Goal: Communication & Community: Ask a question

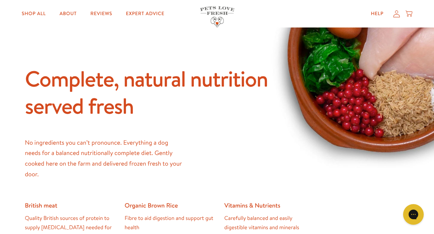
scroll to position [329, 0]
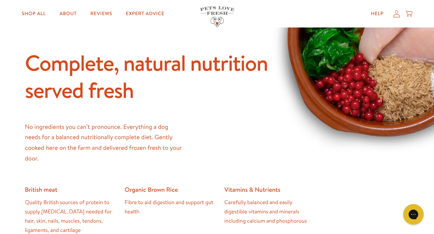
drag, startPoint x: 298, startPoint y: 152, endPoint x: 295, endPoint y: 156, distance: 4.9
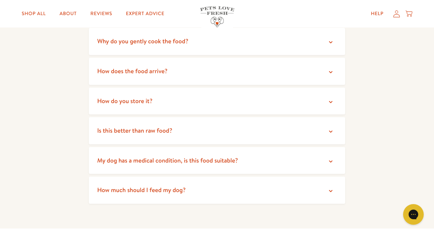
scroll to position [1276, 0]
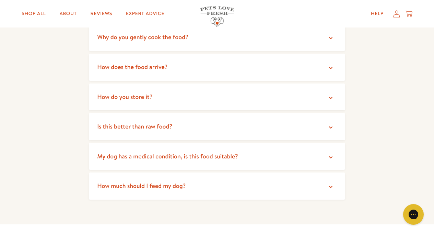
click at [331, 39] on icon at bounding box center [330, 38] width 3 height 2
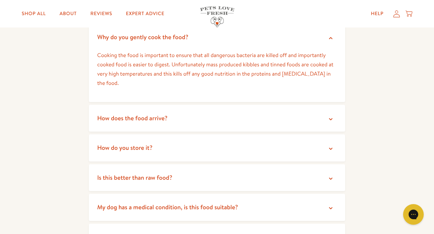
scroll to position [1317, 0]
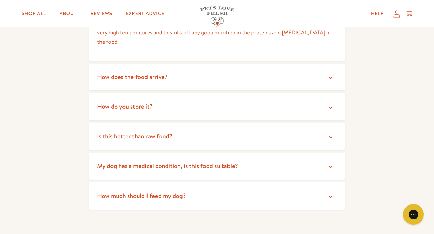
click at [331, 78] on icon at bounding box center [330, 78] width 3 height 2
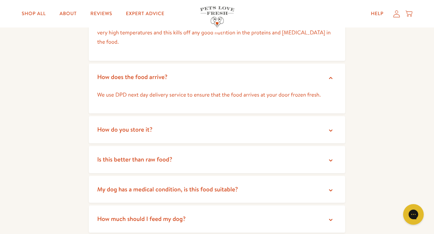
click at [330, 131] on icon at bounding box center [330, 130] width 7 height 7
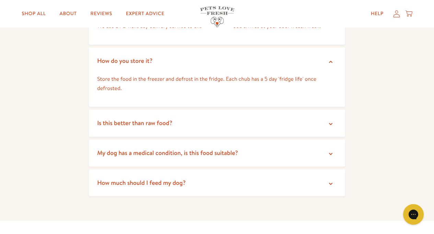
scroll to position [1399, 0]
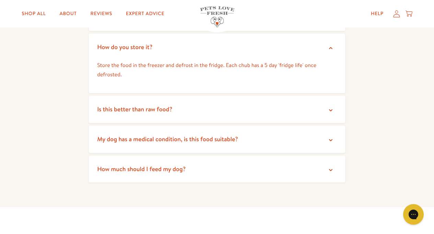
click at [331, 110] on icon at bounding box center [330, 110] width 7 height 7
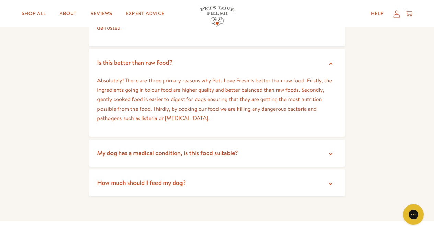
scroll to position [1482, 0]
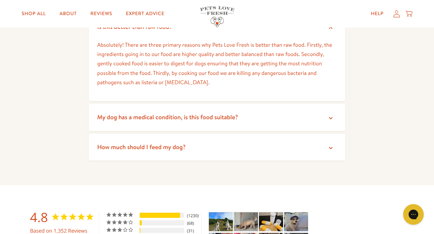
click at [332, 120] on icon at bounding box center [330, 118] width 7 height 7
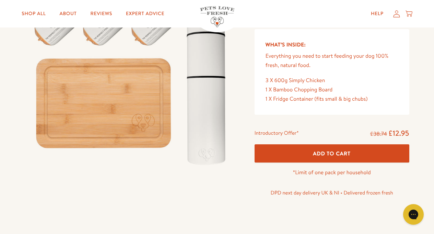
scroll to position [123, 0]
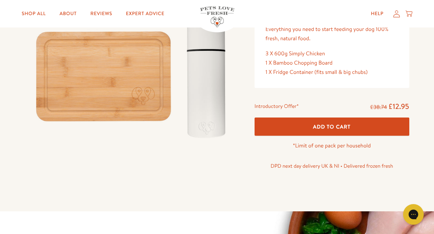
click at [327, 128] on span "Add To Cart" at bounding box center [332, 126] width 38 height 7
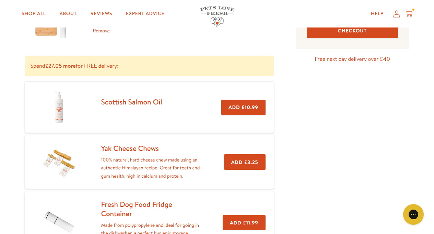
scroll to position [123, 0]
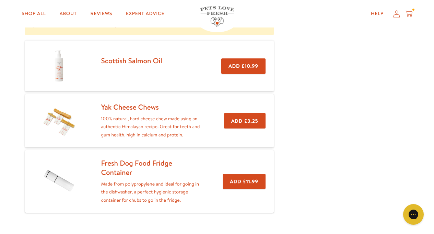
click at [115, 166] on link "Fresh Dog Food Fridge Container" at bounding box center [136, 167] width 71 height 19
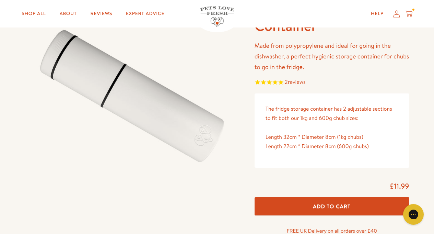
scroll to position [82, 0]
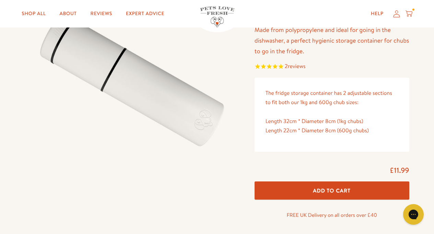
click at [317, 190] on span "Add To Cart" at bounding box center [332, 190] width 38 height 7
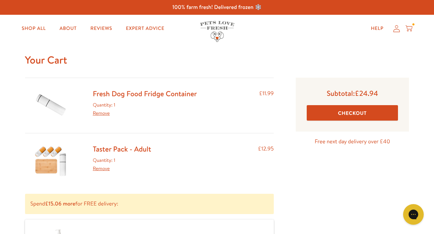
click at [104, 114] on link "Remove" at bounding box center [101, 112] width 17 height 7
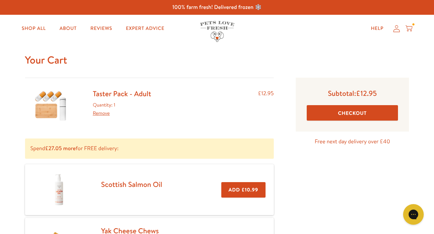
click at [44, 108] on img at bounding box center [51, 105] width 34 height 33
click at [37, 32] on link "Shop All" at bounding box center [33, 29] width 35 height 14
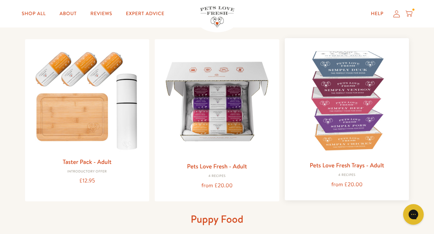
scroll to position [82, 0]
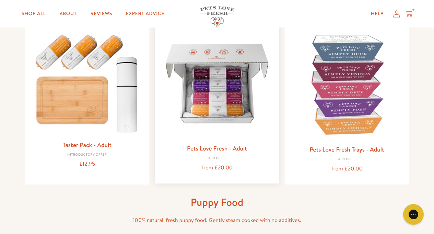
click at [213, 121] on img at bounding box center [217, 84] width 114 height 114
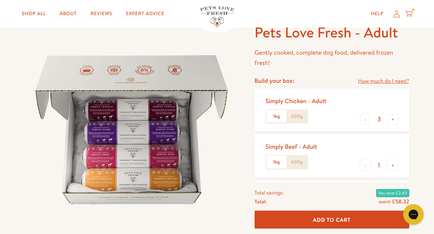
click at [278, 118] on label "1kg" at bounding box center [276, 116] width 21 height 13
click at [0, 0] on input "1kg" at bounding box center [0, 0] width 0 height 0
click at [276, 165] on label "1kg" at bounding box center [276, 161] width 21 height 13
click at [0, 0] on input "1kg" at bounding box center [0, 0] width 0 height 0
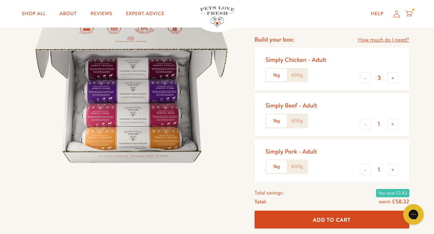
scroll to position [41, 0]
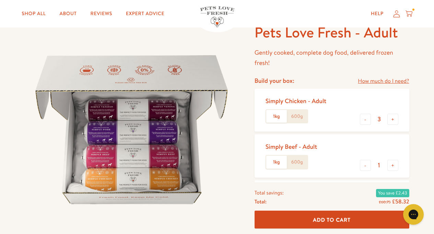
click at [410, 14] on icon at bounding box center [408, 14] width 7 height 8
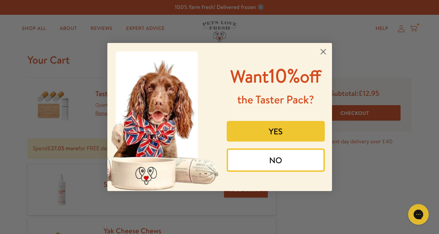
click at [281, 135] on button "YES" at bounding box center [276, 131] width 98 height 21
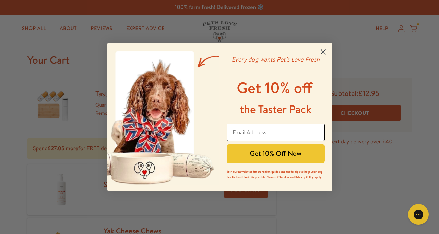
click at [240, 133] on input "Email Address" at bounding box center [276, 131] width 98 height 17
type input "[EMAIL_ADDRESS][DOMAIN_NAME]"
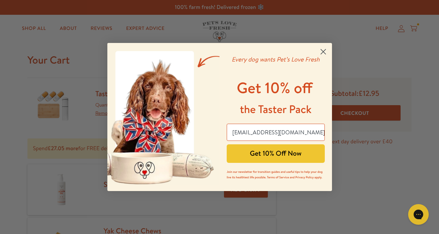
click at [280, 154] on button "Get 10% Off Now" at bounding box center [276, 153] width 98 height 19
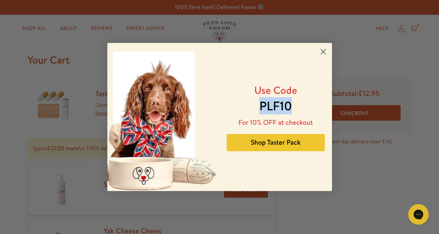
drag, startPoint x: 261, startPoint y: 104, endPoint x: 295, endPoint y: 104, distance: 34.3
click at [295, 104] on p "PLF10" at bounding box center [276, 105] width 88 height 17
copy span "PLF10"
click at [323, 51] on icon "Close dialog" at bounding box center [323, 51] width 5 height 5
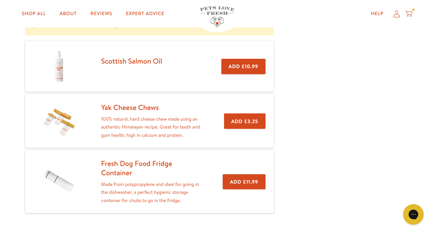
scroll to position [123, 0]
click at [249, 123] on button "Add £3.25" at bounding box center [244, 120] width 41 height 15
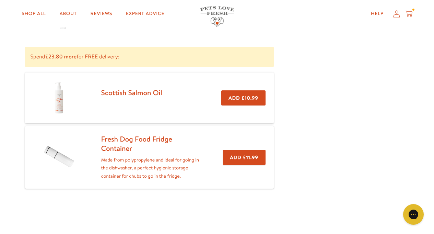
scroll to position [165, 0]
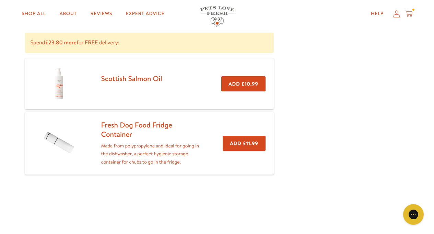
click at [237, 145] on button "Add £11.99" at bounding box center [244, 142] width 43 height 15
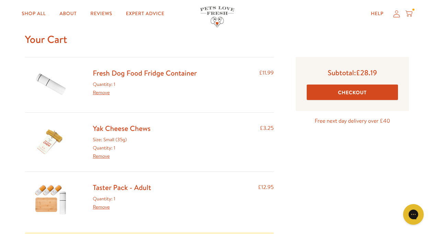
scroll to position [41, 0]
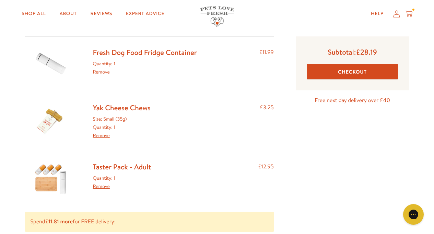
click at [116, 112] on link "Yak Cheese Chews" at bounding box center [122, 108] width 58 height 10
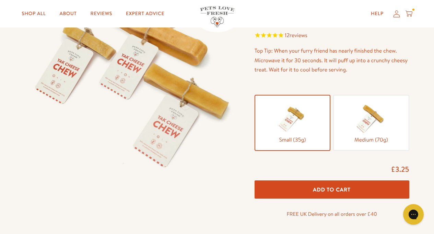
scroll to position [82, 0]
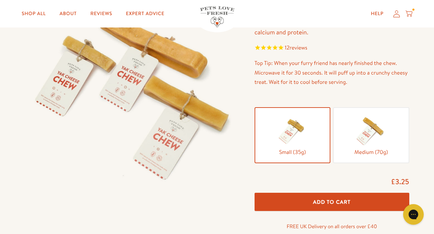
click at [371, 134] on img at bounding box center [371, 130] width 34 height 34
click at [0, 0] on input "Medium (70g)" at bounding box center [0, 0] width 0 height 0
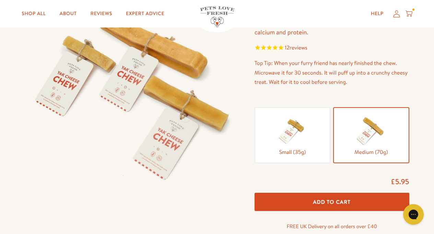
click at [290, 141] on img at bounding box center [292, 130] width 34 height 34
click at [0, 0] on input "Small (35g)" at bounding box center [0, 0] width 0 height 0
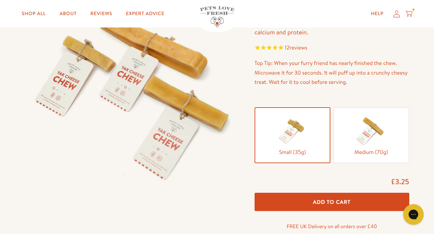
click at [369, 134] on img at bounding box center [371, 130] width 34 height 34
click at [0, 0] on input "Medium (70g)" at bounding box center [0, 0] width 0 height 0
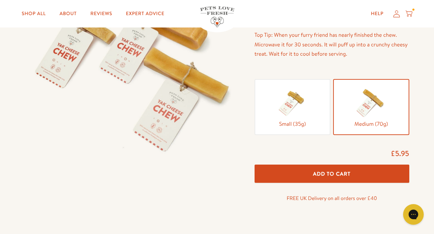
scroll to position [123, 0]
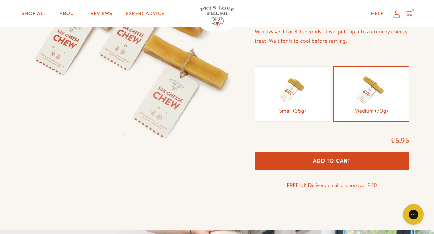
click at [344, 163] on span "Add To Cart" at bounding box center [332, 160] width 38 height 7
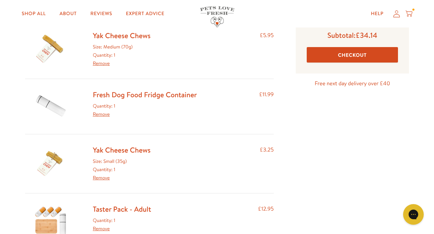
scroll to position [41, 0]
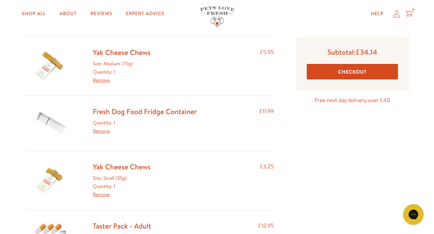
click at [97, 194] on link "Remove" at bounding box center [101, 194] width 17 height 7
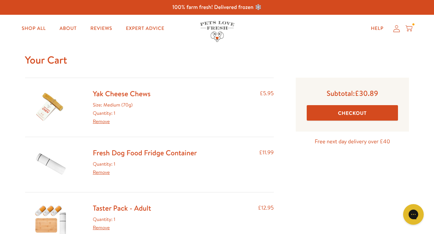
click at [157, 106] on div "Yak Cheese Chews Size: Medium (70g) Quantity: 1 Remove £5.95" at bounding box center [149, 107] width 249 height 37
click at [132, 113] on div "Size: Medium (70g) Quantity: 1 Remove" at bounding box center [122, 113] width 58 height 24
click at [119, 93] on link "Yak Cheese Chews" at bounding box center [122, 93] width 58 height 10
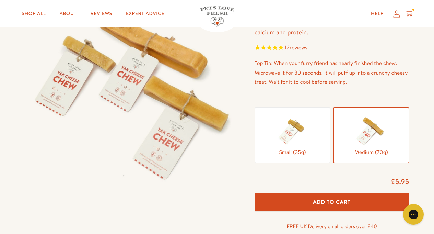
click at [357, 204] on button "Add To Cart" at bounding box center [331, 201] width 155 height 18
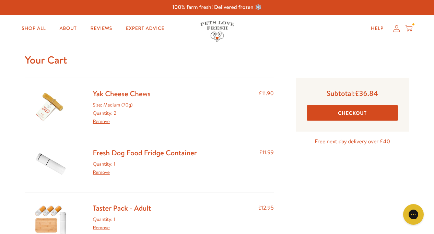
click at [134, 104] on div "Size: Medium (70g) Quantity: 2 Remove" at bounding box center [122, 113] width 58 height 24
click at [116, 97] on link "Yak Cheese Chews" at bounding box center [122, 93] width 58 height 10
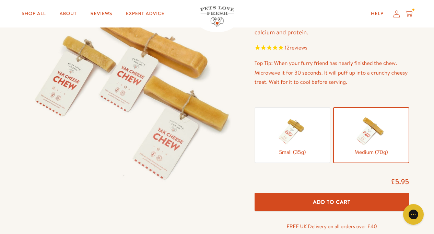
click at [408, 13] on icon at bounding box center [408, 14] width 7 height 8
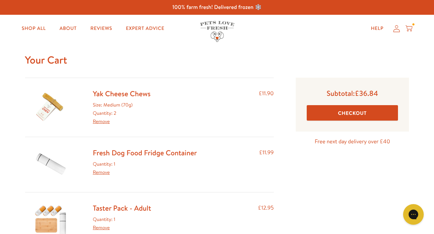
click at [345, 116] on button "Checkout" at bounding box center [353, 112] width 92 height 15
click at [139, 95] on link "Yak Cheese Chews" at bounding box center [122, 93] width 58 height 10
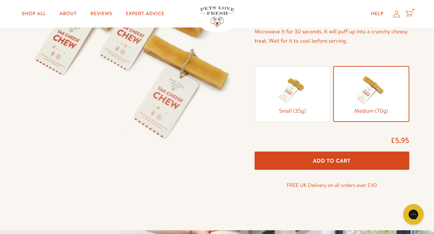
click at [354, 164] on button "Add To Cart" at bounding box center [331, 160] width 155 height 18
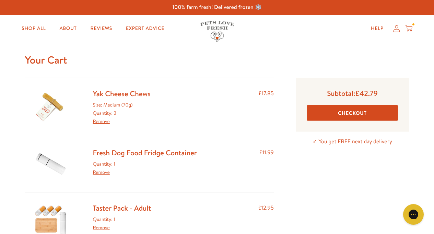
click at [368, 111] on button "Checkout" at bounding box center [353, 112] width 92 height 15
click at [35, 30] on link "Shop All" at bounding box center [33, 29] width 35 height 14
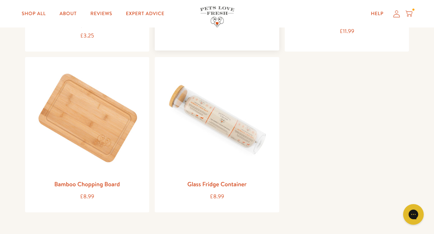
scroll to position [823, 0]
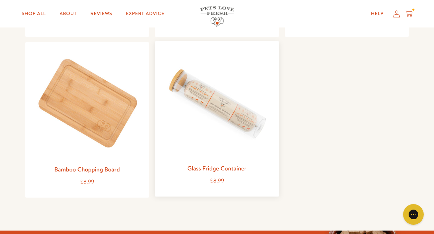
click at [204, 100] on img at bounding box center [217, 104] width 114 height 114
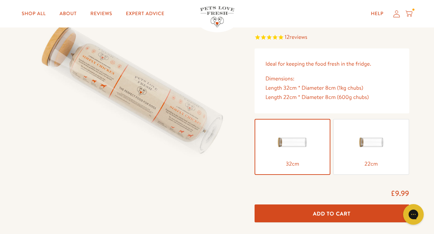
scroll to position [123, 0]
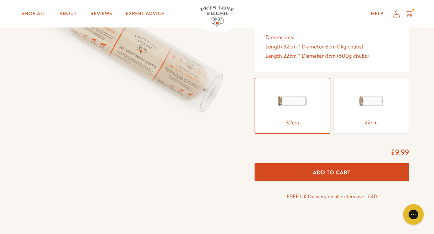
click at [285, 172] on button "Add To Cart" at bounding box center [331, 172] width 155 height 18
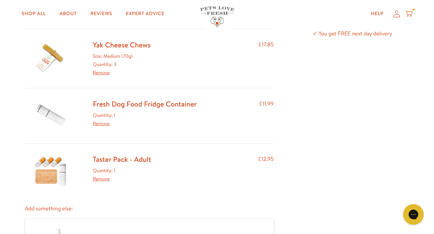
scroll to position [123, 0]
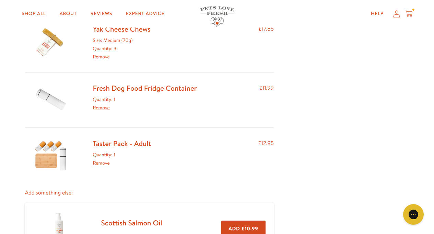
click at [100, 108] on link "Remove" at bounding box center [101, 107] width 17 height 7
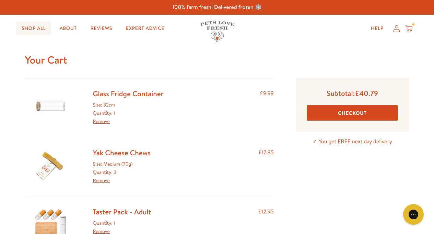
click at [39, 30] on link "Shop All" at bounding box center [33, 29] width 35 height 14
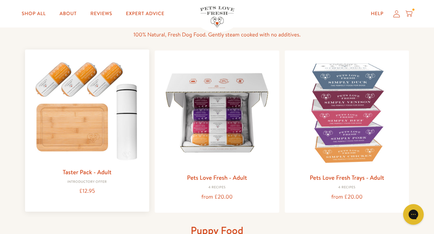
scroll to position [41, 0]
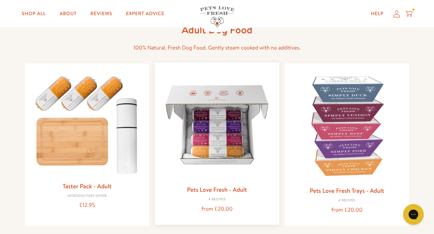
click at [222, 140] on img at bounding box center [217, 125] width 114 height 114
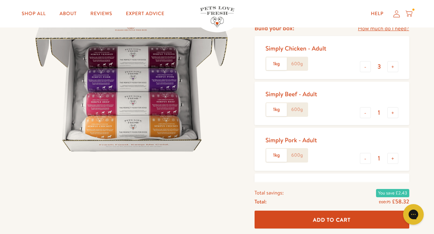
scroll to position [82, 0]
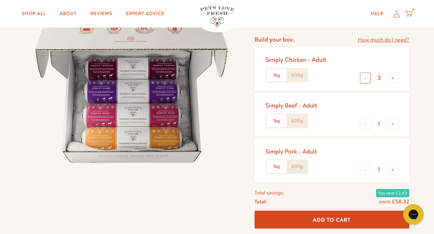
click at [366, 78] on button "-" at bounding box center [365, 77] width 11 height 11
type input "2"
click at [392, 124] on button "+" at bounding box center [392, 123] width 11 height 11
type input "2"
click at [393, 78] on button "+" at bounding box center [392, 77] width 11 height 11
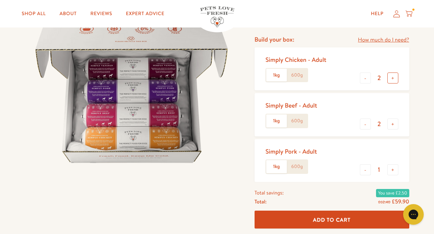
type input "3"
click at [366, 125] on button "-" at bounding box center [365, 123] width 11 height 11
click at [394, 126] on button "+" at bounding box center [392, 123] width 11 height 11
type input "2"
click at [365, 81] on button "-" at bounding box center [365, 77] width 11 height 11
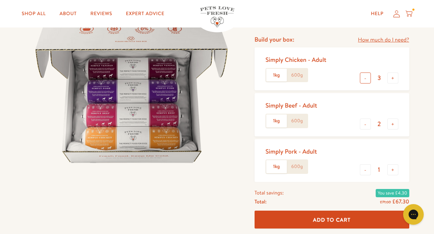
type input "2"
click at [366, 125] on button "-" at bounding box center [365, 123] width 11 height 11
type input "1"
click at [391, 41] on link "How much do I need?" at bounding box center [383, 39] width 51 height 9
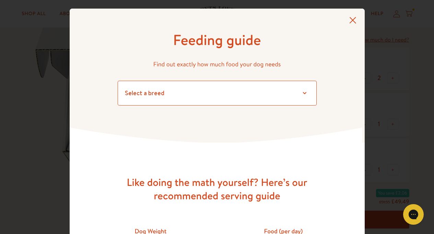
select select "32"
click at [118, 81] on select "Select a breed Affenpinscher Afghan hound Airedale terrier Akita Alaskan Malamu…" at bounding box center [217, 93] width 199 height 25
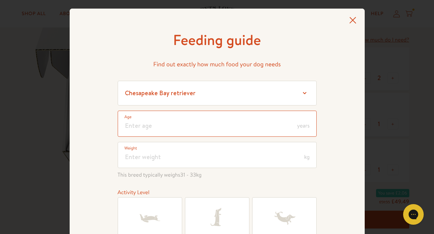
click at [213, 127] on input "number" at bounding box center [217, 123] width 199 height 26
type input "12"
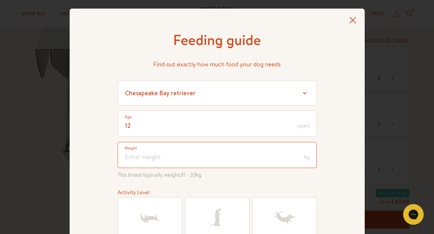
click at [141, 159] on input "number" at bounding box center [217, 155] width 199 height 26
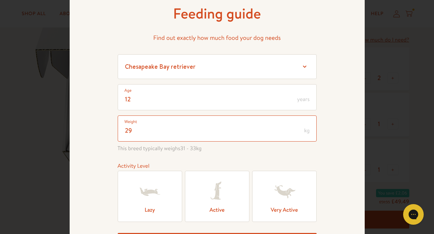
scroll to position [41, 0]
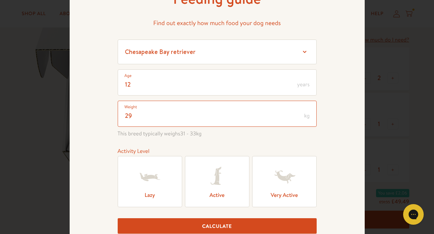
type input "29"
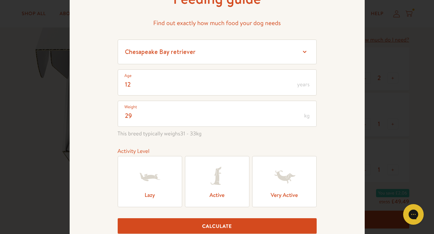
click at [218, 196] on label "Active" at bounding box center [217, 181] width 64 height 51
click at [0, 0] on input "Active" at bounding box center [0, 0] width 0 height 0
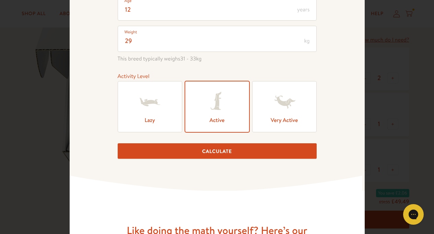
scroll to position [123, 0]
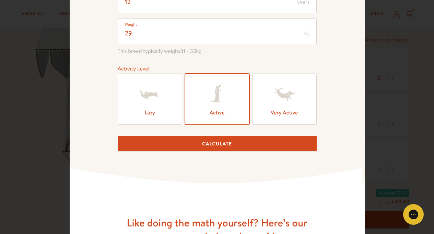
click at [213, 146] on button "Calculate" at bounding box center [217, 142] width 199 height 15
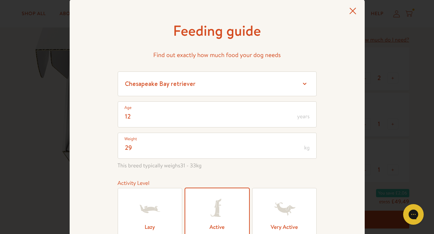
scroll to position [0, 0]
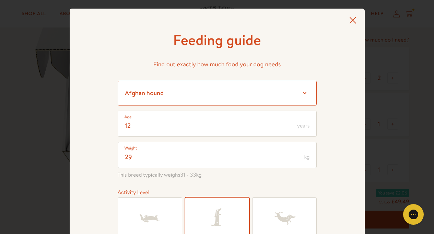
click at [118, 81] on select "Select a breed Affenpinscher Afghan hound Airedale terrier Akita Alaskan Malamu…" at bounding box center [217, 93] width 199 height 25
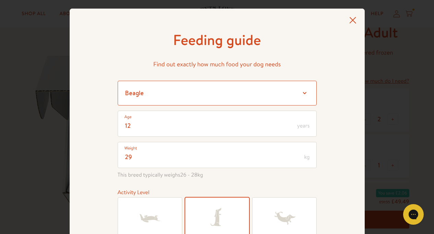
click at [118, 81] on select "Select a breed Affenpinscher Afghan hound Airedale terrier Akita Alaskan Malamu…" at bounding box center [217, 93] width 199 height 25
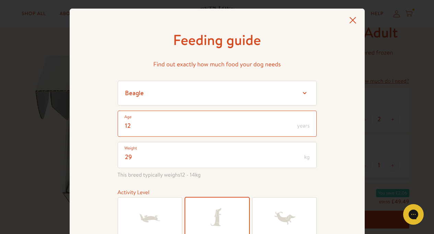
click at [130, 124] on input "12" at bounding box center [217, 123] width 199 height 26
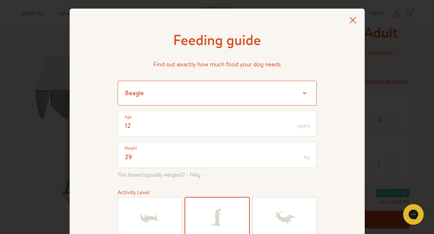
select select "7.5"
click at [118, 81] on select "Select a breed Affenpinscher Afghan hound Airedale terrier Akita Alaskan Malamu…" at bounding box center [217, 93] width 199 height 25
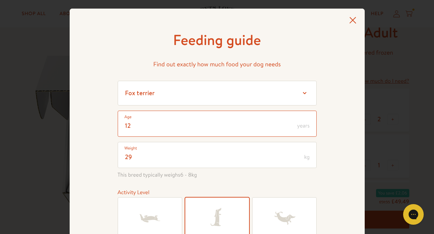
click at [128, 124] on input "12" at bounding box center [217, 123] width 199 height 26
type input "1"
type input "4"
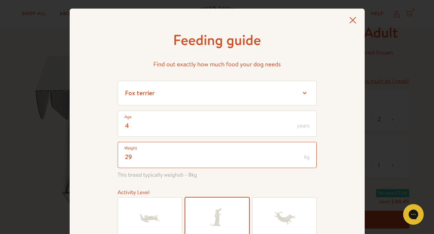
click at [130, 156] on input "29" at bounding box center [217, 155] width 199 height 26
type input "2"
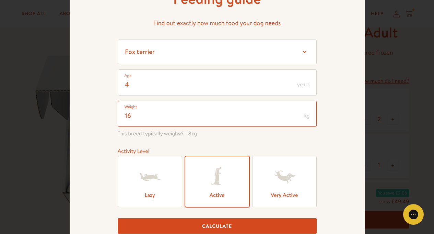
type input "16"
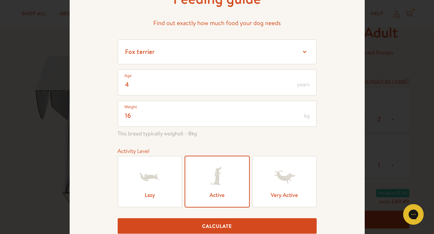
click at [216, 227] on button "Calculate" at bounding box center [217, 225] width 199 height 15
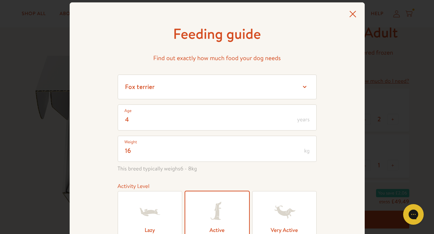
scroll to position [0, 0]
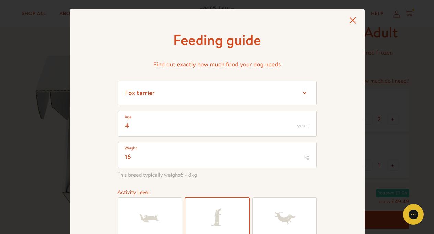
click at [349, 21] on icon at bounding box center [352, 20] width 7 height 7
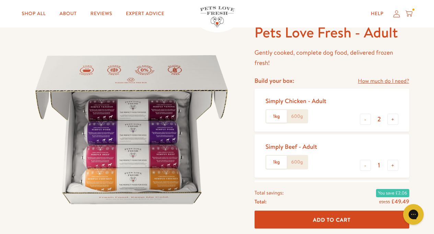
click at [411, 13] on icon at bounding box center [408, 14] width 7 height 8
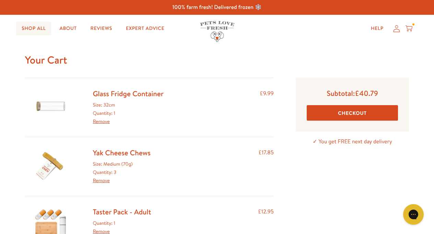
drag, startPoint x: 35, startPoint y: 29, endPoint x: 46, endPoint y: 31, distance: 11.1
click at [35, 29] on link "Shop All" at bounding box center [33, 29] width 35 height 14
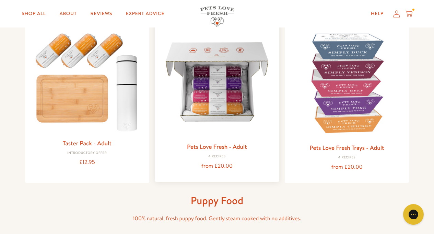
scroll to position [82, 0]
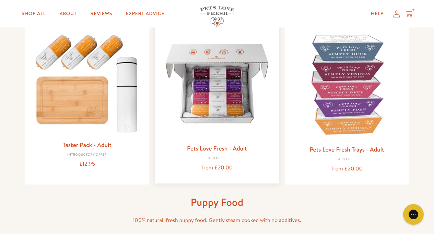
click at [222, 104] on img at bounding box center [217, 84] width 114 height 114
click at [217, 94] on img at bounding box center [217, 84] width 114 height 114
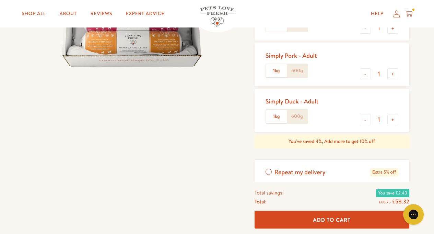
scroll to position [206, 0]
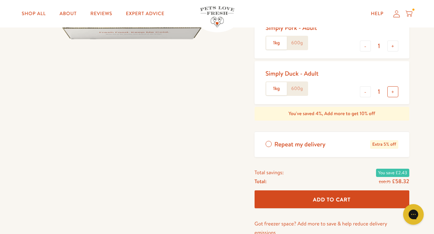
click at [392, 94] on button "+" at bounding box center [392, 91] width 11 height 11
type input "2"
click at [394, 46] on button "+" at bounding box center [392, 45] width 11 height 11
type input "2"
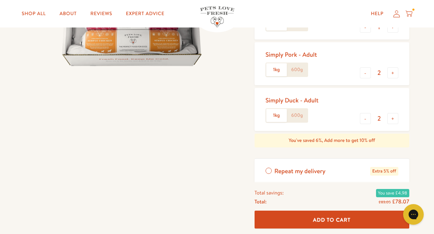
scroll to position [165, 0]
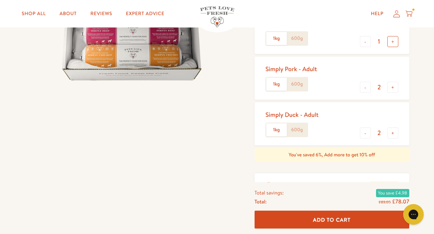
click at [392, 40] on button "+" at bounding box center [392, 41] width 11 height 11
type input "2"
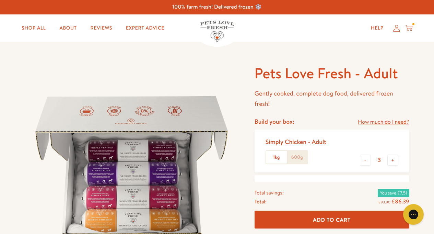
scroll to position [0, 0]
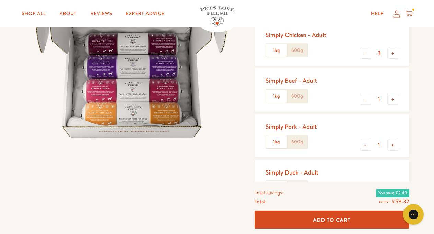
scroll to position [82, 0]
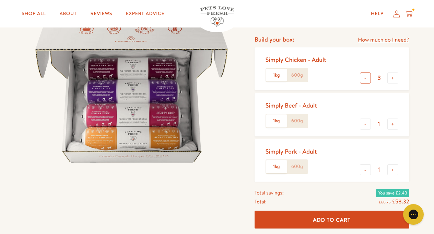
click at [365, 79] on button "-" at bounding box center [365, 77] width 11 height 11
type input "2"
click at [394, 124] on button "+" at bounding box center [392, 123] width 11 height 11
click at [365, 126] on button "-" at bounding box center [365, 123] width 11 height 11
type input "1"
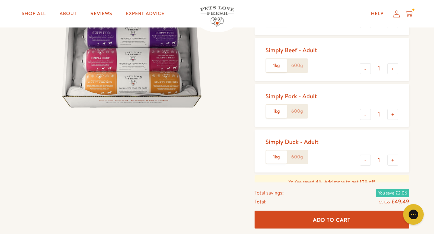
scroll to position [165, 0]
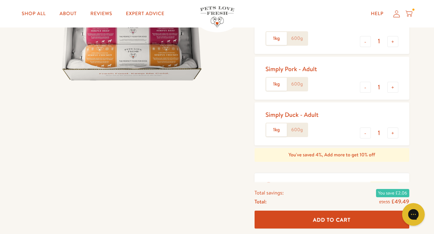
click at [413, 215] on icon "Gorgias live chat" at bounding box center [413, 213] width 7 height 7
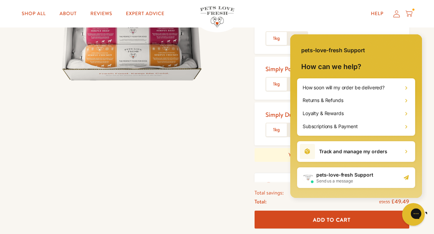
scroll to position [0, 0]
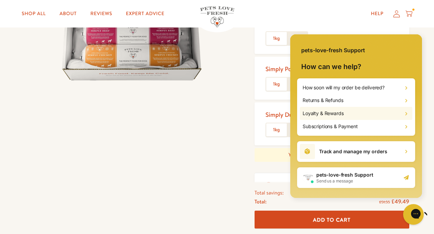
click at [359, 115] on div "Loyalty & Rewards" at bounding box center [356, 113] width 112 height 13
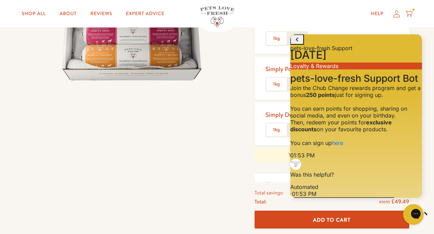
scroll to position [89, 0]
click at [334, 197] on button "Yes, thank you" at bounding box center [312, 201] width 44 height 9
click at [343, 139] on link "here" at bounding box center [337, 142] width 11 height 7
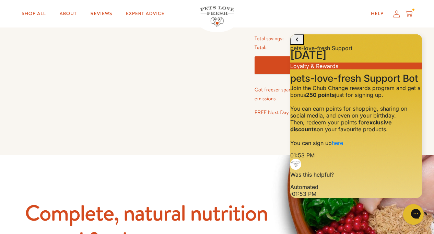
scroll to position [247, 0]
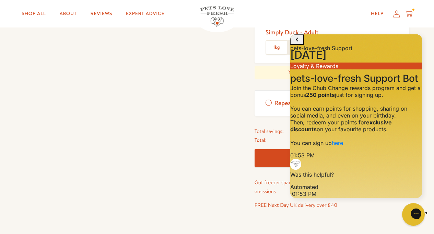
click at [434, 213] on icon "Gorgias live chat" at bounding box center [440, 213] width 7 height 7
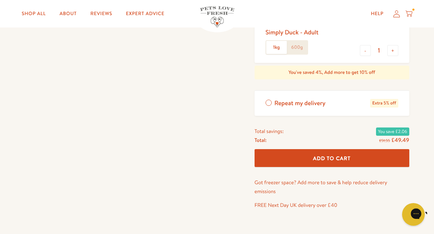
click at [434, 212] on icon "Gorgias live chat" at bounding box center [440, 213] width 8 height 8
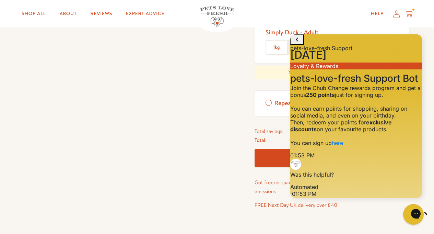
scroll to position [57, 0]
click at [343, 146] on link "here" at bounding box center [337, 142] width 11 height 7
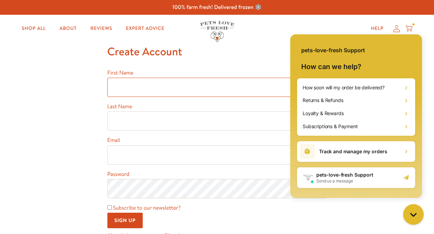
click at [115, 89] on input "First Name" at bounding box center [217, 87] width 220 height 19
type input "[PERSON_NAME]"
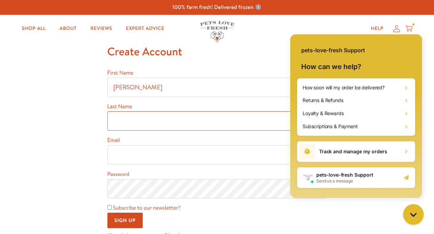
type input "Baldwin"
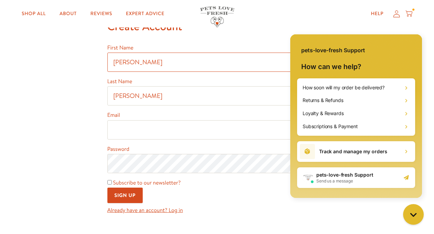
scroll to position [41, 0]
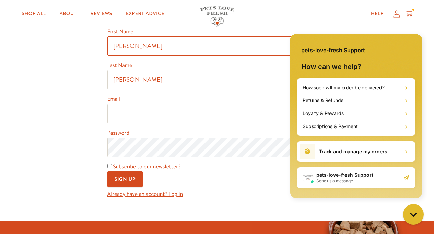
type input "Carol"
click at [120, 114] on input "Email" at bounding box center [217, 113] width 220 height 19
type input "[EMAIL_ADDRESS][DOMAIN_NAME]"
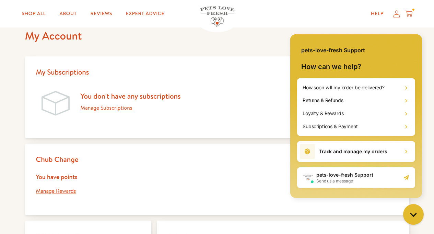
scroll to position [41, 0]
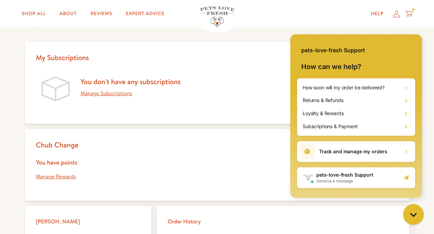
click at [115, 94] on link "Manage Subscriptions" at bounding box center [107, 94] width 52 height 8
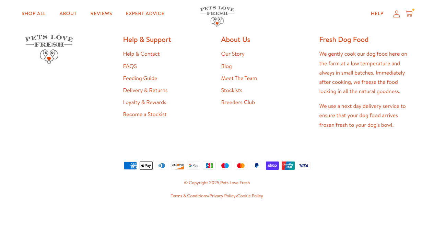
scroll to position [124, 0]
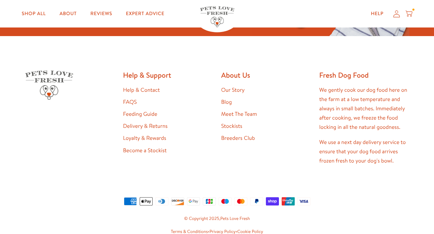
scroll to position [386, 0]
click at [147, 138] on link "Loyalty & Rewards" at bounding box center [144, 138] width 43 height 8
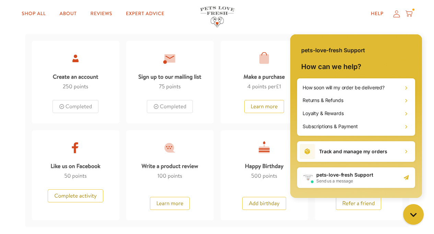
scroll to position [329, 0]
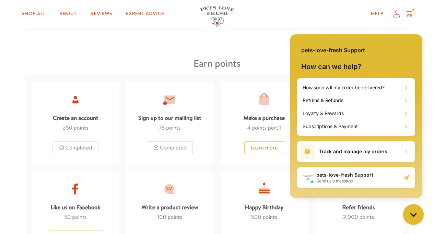
click at [170, 99] on div at bounding box center [170, 99] width 14 height 14
click at [263, 103] on div at bounding box center [264, 99] width 14 height 14
click at [256, 121] on div "Make a purchase" at bounding box center [264, 116] width 41 height 13
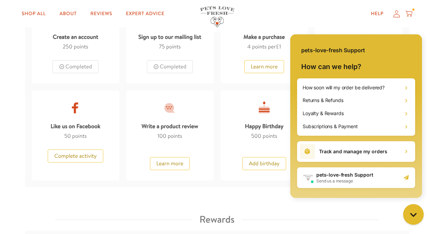
scroll to position [412, 0]
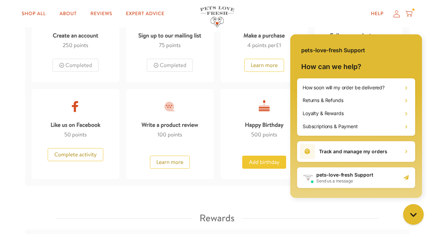
click at [260, 164] on button "Add birthday" at bounding box center [264, 161] width 44 height 13
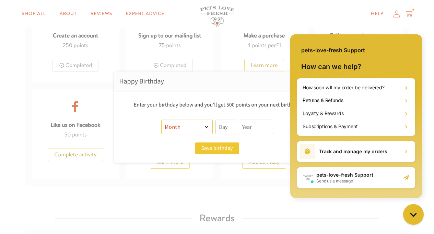
select select "4"
click at [161, 119] on select "Month January February March April May June July August September October Novem…" at bounding box center [186, 126] width 51 height 14
click at [233, 127] on input "text" at bounding box center [225, 126] width 21 height 14
click at [224, 128] on input "text" at bounding box center [225, 126] width 21 height 14
type input "17"
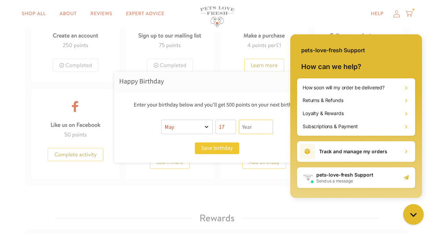
click at [260, 128] on input "text" at bounding box center [256, 126] width 34 height 14
type input "1956"
click at [216, 150] on button "Save birthday" at bounding box center [217, 148] width 44 height 12
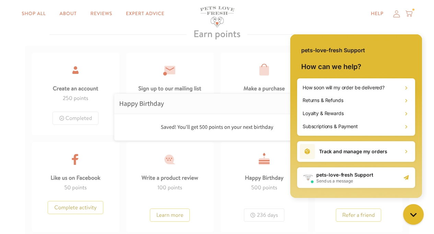
scroll to position [370, 0]
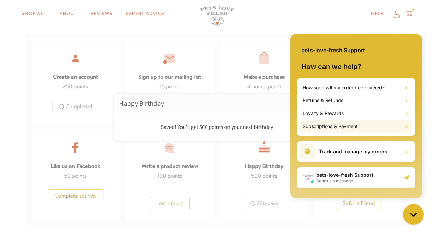
click at [345, 127] on h2 "Subscriptions & Payment" at bounding box center [329, 126] width 55 height 7
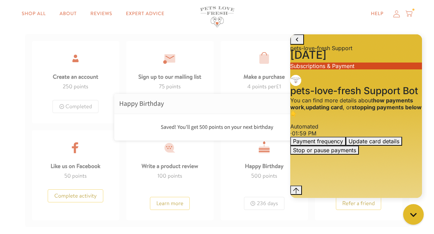
scroll to position [412, 0]
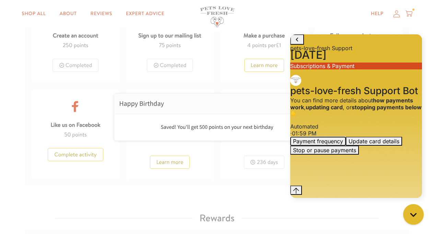
click at [346, 145] on button "Payment frequency" at bounding box center [318, 141] width 56 height 9
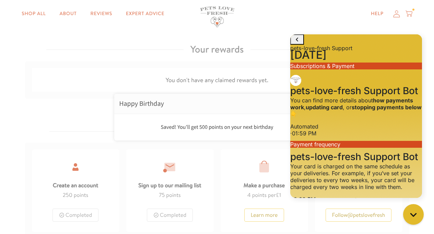
scroll to position [288, 0]
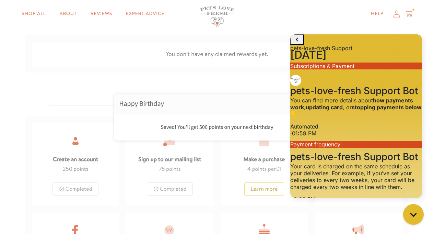
click at [297, 41] on icon "go to home page" at bounding box center [297, 39] width 2 height 4
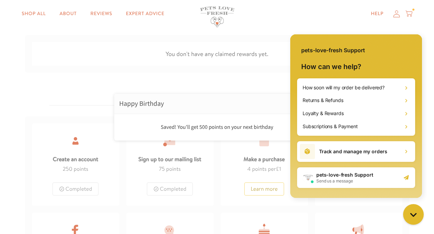
drag, startPoint x: 242, startPoint y: 71, endPoint x: 249, endPoint y: 69, distance: 7.2
click at [415, 41] on div "pets-love-fresh Support" at bounding box center [356, 46] width 132 height 25
click at [407, 54] on div "pets-love-fresh Support" at bounding box center [356, 46] width 132 height 25
click at [398, 51] on div "pets-love-fresh Support" at bounding box center [356, 46] width 132 height 25
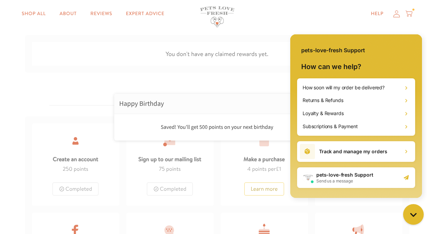
click at [352, 155] on div "Track and manage my orders" at bounding box center [356, 151] width 118 height 21
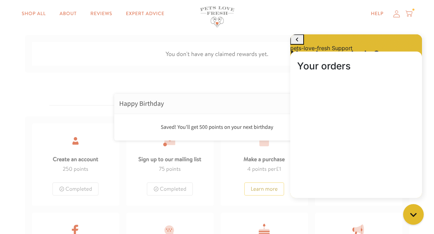
click at [308, 22] on div at bounding box center [217, 117] width 434 height 234
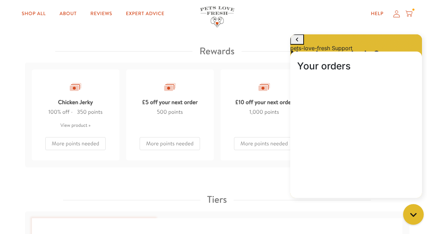
scroll to position [580, 0]
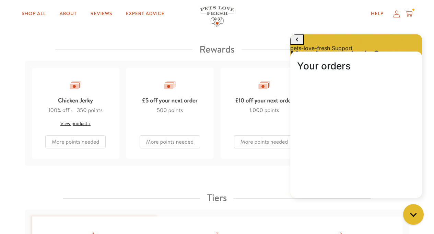
click at [87, 124] on link "View product" at bounding box center [75, 123] width 30 height 7
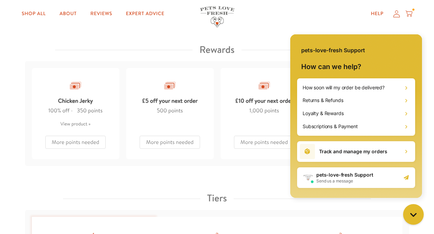
click at [170, 88] on div at bounding box center [170, 85] width 14 height 14
click at [168, 89] on div at bounding box center [170, 85] width 14 height 14
click at [168, 104] on div "£5 off your next order" at bounding box center [170, 99] width 56 height 13
click at [209, 110] on div "£5 off your next order 500 points More points needed" at bounding box center [169, 113] width 87 height 91
click at [199, 101] on div "£5 off your next order 500 points More points needed" at bounding box center [169, 113] width 87 height 91
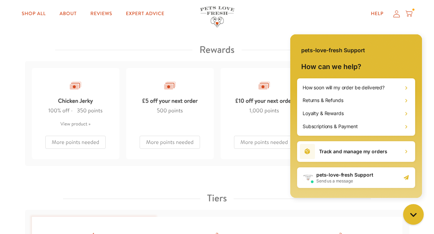
click at [196, 99] on div "£5 off your next order" at bounding box center [170, 99] width 56 height 13
click at [257, 104] on div "£10 off your next order" at bounding box center [264, 99] width 58 height 13
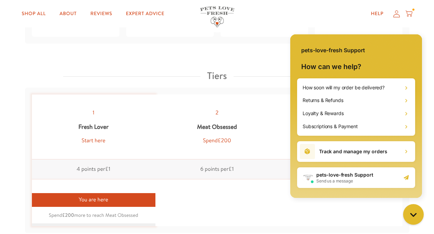
scroll to position [703, 0]
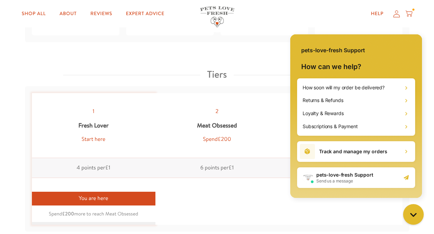
click at [92, 141] on div "Start here" at bounding box center [94, 138] width 24 height 9
click at [83, 143] on div "Start here" at bounding box center [94, 138] width 24 height 9
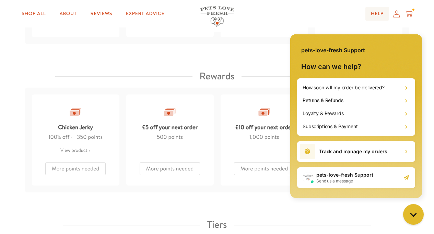
scroll to position [538, 0]
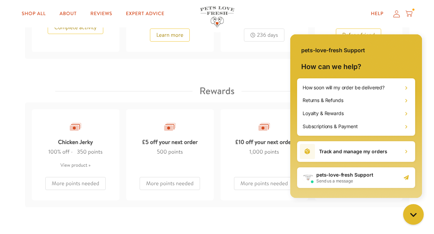
click at [410, 11] on icon at bounding box center [408, 14] width 7 height 8
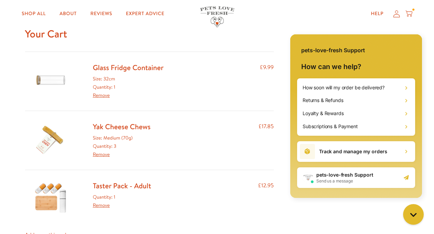
scroll to position [41, 0]
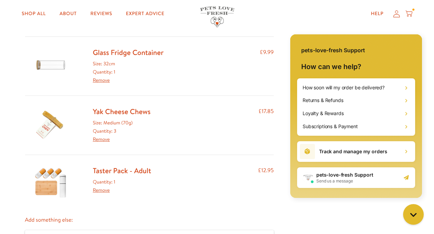
click at [48, 178] on img at bounding box center [51, 182] width 34 height 33
click at [51, 177] on img at bounding box center [51, 182] width 34 height 33
click at [43, 172] on img at bounding box center [51, 182] width 34 height 33
click at [56, 175] on img at bounding box center [51, 182] width 34 height 33
click at [116, 168] on link "Taster Pack - Adult" at bounding box center [122, 170] width 58 height 10
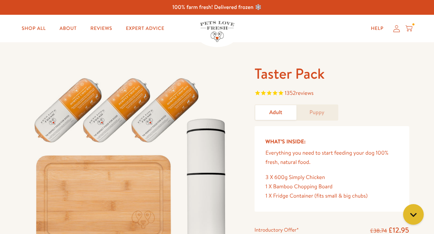
click at [151, 128] on img at bounding box center [131, 166] width 213 height 204
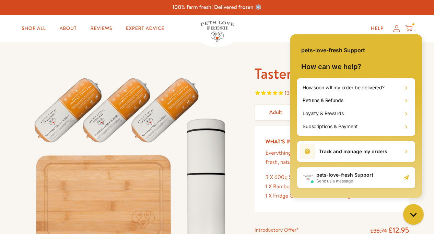
click at [151, 128] on img at bounding box center [131, 166] width 213 height 204
click at [42, 29] on link "Shop All" at bounding box center [33, 29] width 35 height 14
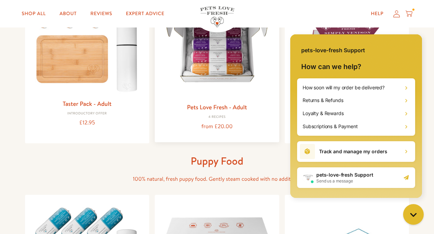
click at [239, 117] on div "4 Recipes" at bounding box center [217, 117] width 114 height 4
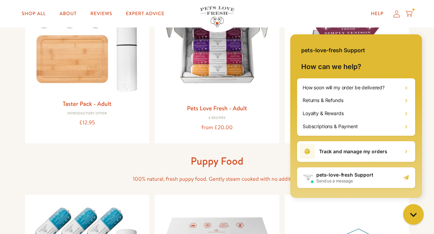
click at [371, 43] on div "pets-love-fresh Support" at bounding box center [356, 46] width 132 height 25
click at [399, 50] on div "pets-love-fresh Support" at bounding box center [356, 46] width 132 height 25
click at [412, 44] on div "pets-love-fresh Support" at bounding box center [356, 46] width 132 height 25
click at [416, 35] on div "pets-love-fresh Support" at bounding box center [356, 46] width 132 height 25
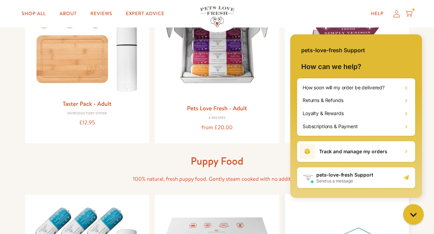
drag, startPoint x: 387, startPoint y: 207, endPoint x: 387, endPoint y: 203, distance: 3.8
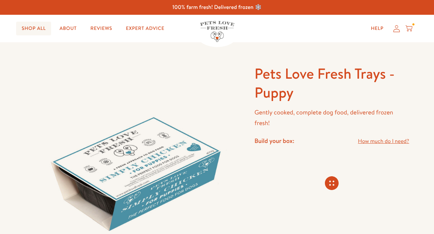
click at [36, 26] on link "Shop All" at bounding box center [33, 29] width 35 height 14
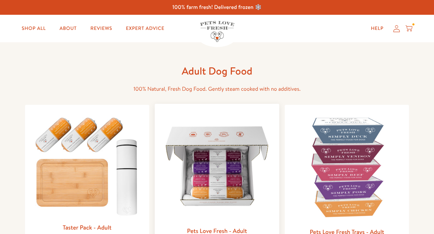
click at [225, 163] on img at bounding box center [217, 166] width 114 height 114
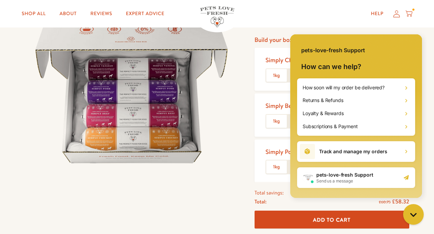
scroll to position [82, 0]
click at [415, 213] on icon "Gorgias live chat" at bounding box center [414, 214] width 8 height 8
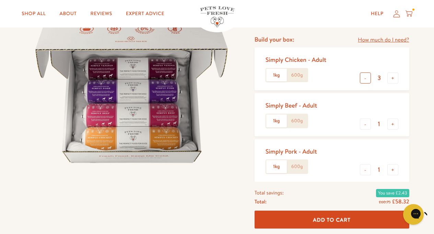
click at [366, 80] on button "-" at bounding box center [365, 77] width 11 height 11
click at [391, 79] on button "+" at bounding box center [392, 77] width 11 height 11
type input "3"
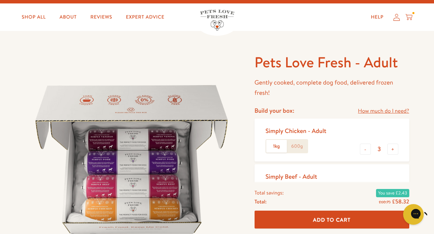
scroll to position [0, 0]
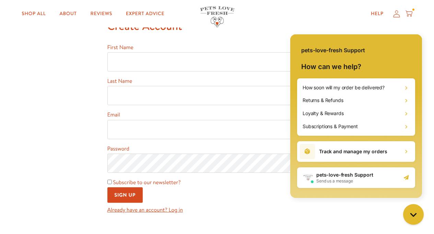
scroll to position [41, 0]
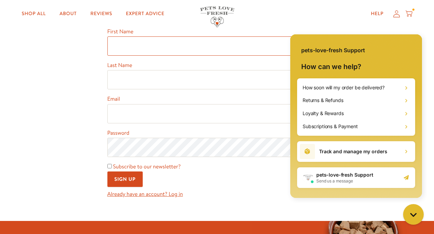
click at [129, 46] on input "First Name" at bounding box center [217, 45] width 220 height 19
type input "[PERSON_NAME]"
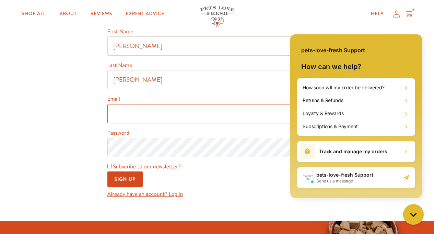
click at [123, 114] on input "Email" at bounding box center [217, 113] width 220 height 19
type input "[EMAIL_ADDRESS][DOMAIN_NAME]"
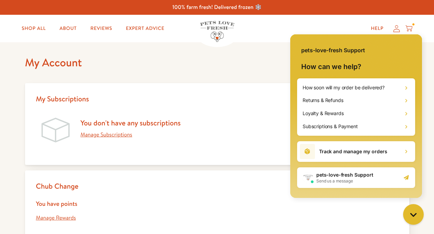
click at [119, 137] on link "Manage Subscriptions" at bounding box center [107, 135] width 52 height 8
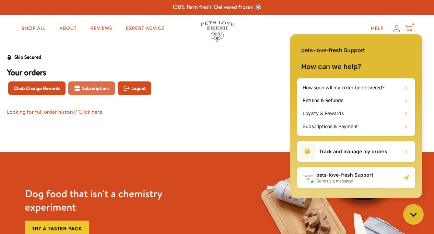
click at [86, 89] on span "Subscriptions" at bounding box center [95, 88] width 27 height 8
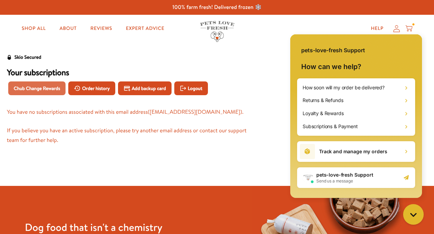
click at [49, 90] on span "Chub Change Rewards" at bounding box center [37, 88] width 46 height 8
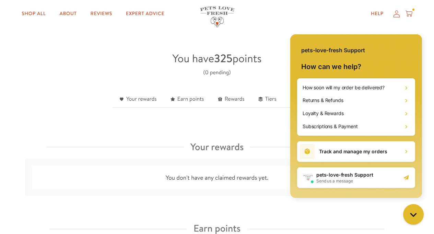
drag, startPoint x: 415, startPoint y: 214, endPoint x: 404, endPoint y: 205, distance: 13.7
click at [413, 213] on icon "Gorgias live chat" at bounding box center [413, 214] width 7 height 7
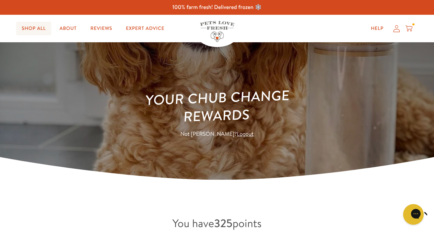
click at [40, 28] on link "Shop All" at bounding box center [33, 29] width 35 height 14
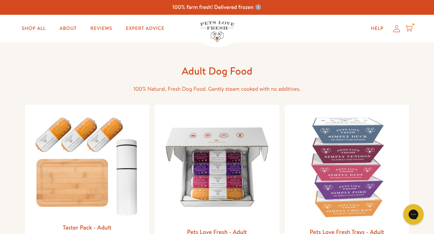
click at [410, 27] on icon at bounding box center [408, 29] width 7 height 8
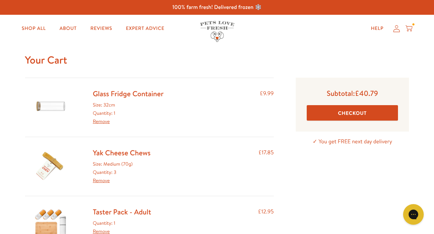
click at [360, 114] on button "Checkout" at bounding box center [353, 112] width 92 height 15
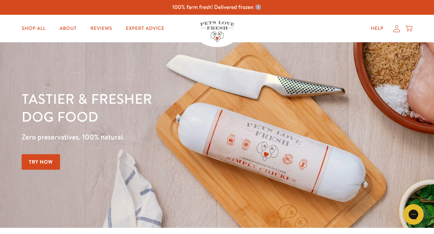
click at [399, 30] on icon at bounding box center [396, 28] width 7 height 7
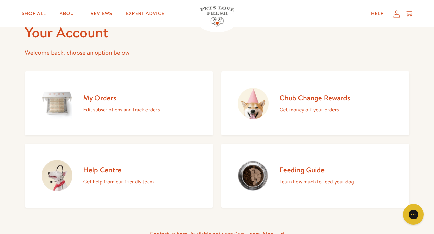
click at [61, 101] on img at bounding box center [56, 103] width 31 height 31
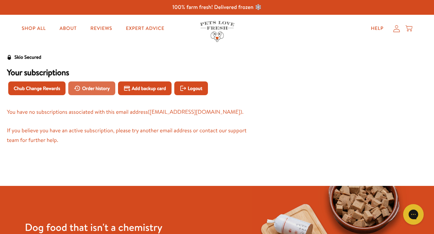
click at [94, 90] on span "Order history" at bounding box center [96, 88] width 28 height 8
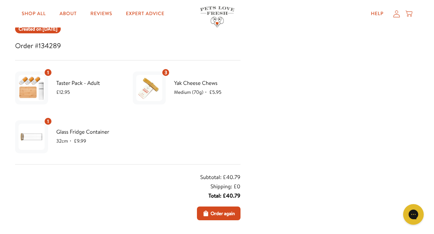
scroll to position [41, 0]
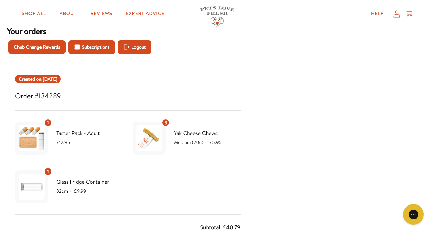
click at [47, 81] on span "Created on Sep 23, 2025" at bounding box center [38, 79] width 39 height 8
click at [57, 82] on span "Created on Sep 23, 2025" at bounding box center [38, 79] width 39 height 8
click at [55, 95] on h3 "Order #134289" at bounding box center [127, 96] width 225 height 12
drag, startPoint x: 18, startPoint y: 96, endPoint x: 64, endPoint y: 99, distance: 46.1
click at [64, 99] on h3 "Order #134289" at bounding box center [127, 96] width 225 height 12
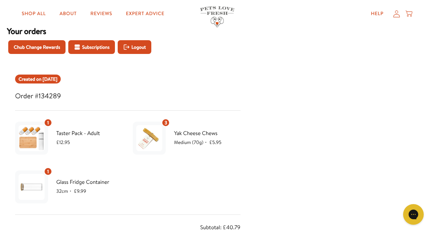
click at [53, 129] on div "1 Taster Pack - Adult £12.95" at bounding box center [68, 138] width 107 height 38
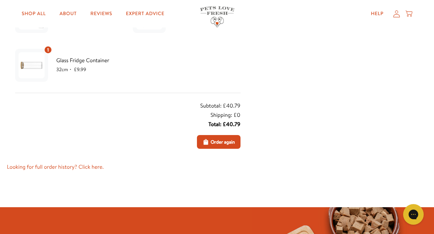
scroll to position [165, 0]
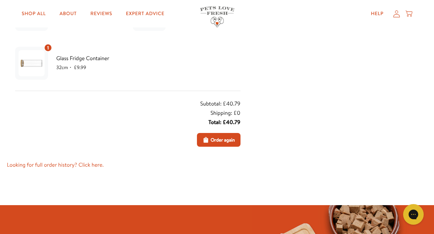
click at [58, 166] on link "Looking for full order history? Click here." at bounding box center [128, 164] width 242 height 9
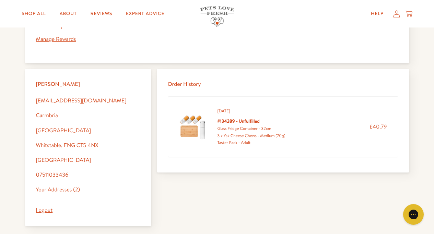
scroll to position [206, 0]
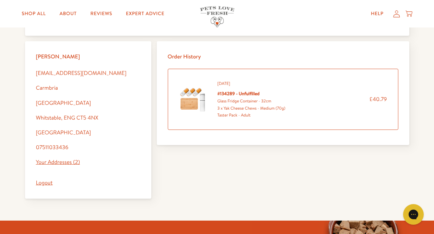
click at [249, 107] on div "3 x Yak Cheese Chews - Medium (70g)" at bounding box center [251, 108] width 68 height 7
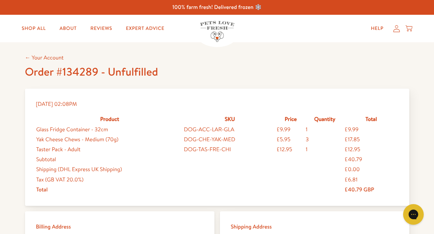
click at [293, 150] on div "£12.95" at bounding box center [290, 149] width 28 height 9
click at [292, 150] on span "£12.95" at bounding box center [284, 149] width 16 height 8
click at [314, 148] on td "1" at bounding box center [324, 149] width 39 height 10
click at [317, 149] on td "1" at bounding box center [324, 149] width 39 height 10
click at [360, 178] on td "£6.81" at bounding box center [371, 180] width 54 height 10
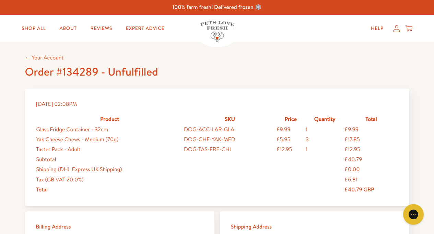
click at [360, 178] on td "£6.81" at bounding box center [371, 180] width 54 height 10
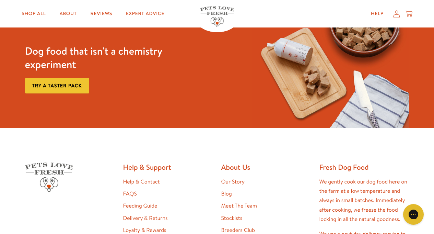
scroll to position [329, 0]
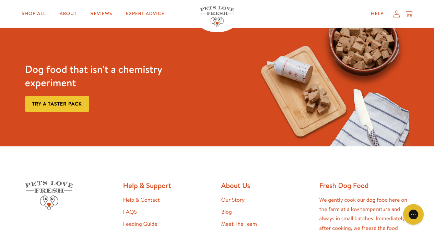
click at [71, 107] on link "Try a taster pack" at bounding box center [57, 103] width 64 height 15
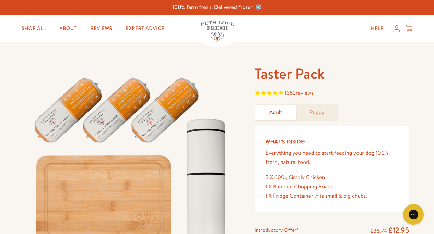
click at [398, 32] on icon at bounding box center [396, 28] width 7 height 7
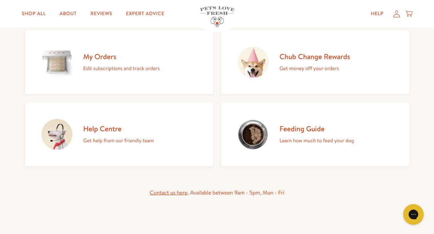
click at [104, 66] on p "Edit subscriptions and track orders" at bounding box center [121, 68] width 76 height 9
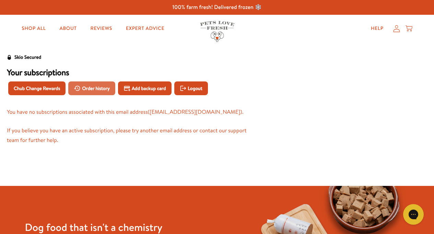
click at [101, 91] on span "Order history" at bounding box center [96, 88] width 28 height 8
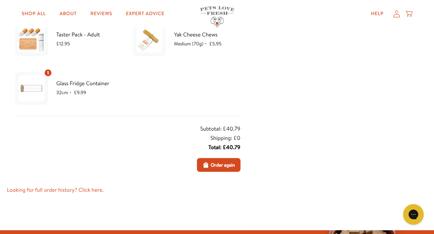
scroll to position [123, 0]
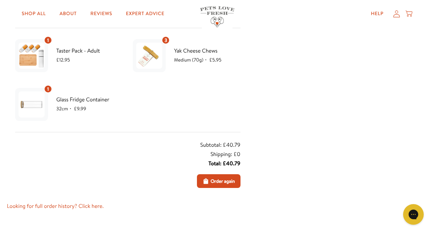
click at [410, 15] on icon at bounding box center [408, 14] width 7 height 8
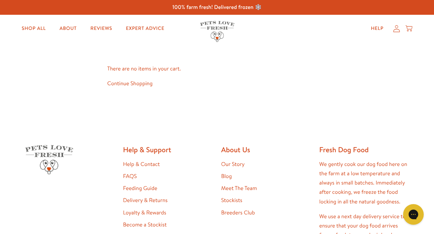
click at [396, 31] on icon at bounding box center [396, 28] width 7 height 7
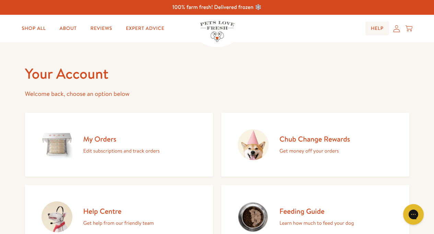
click at [380, 30] on link "Help" at bounding box center [377, 29] width 24 height 14
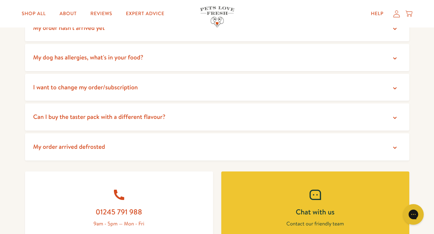
scroll to position [206, 0]
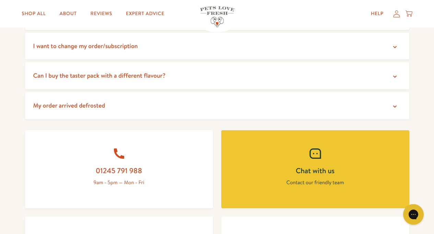
click at [95, 47] on span "I want to change my order/subscription" at bounding box center [85, 45] width 105 height 9
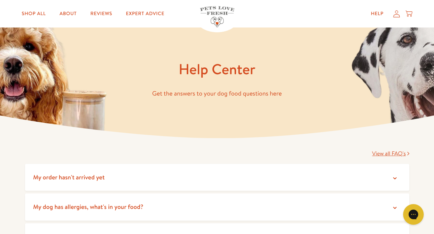
scroll to position [0, 0]
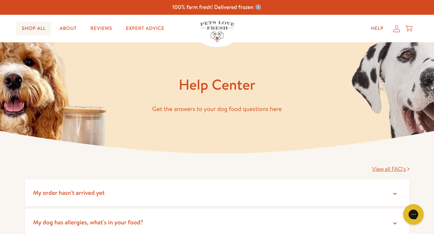
click at [39, 30] on link "Shop All" at bounding box center [33, 29] width 35 height 14
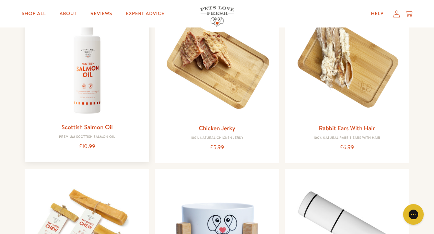
scroll to position [535, 0]
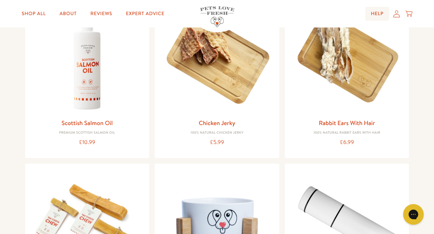
click at [379, 14] on link "Help" at bounding box center [377, 14] width 24 height 14
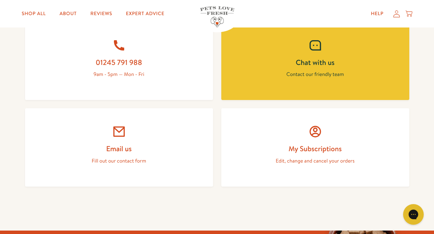
scroll to position [329, 0]
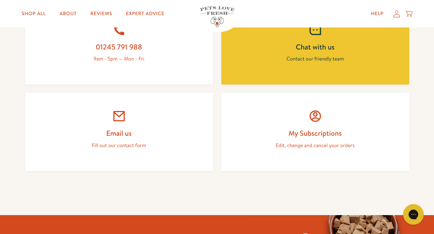
click at [121, 117] on icon at bounding box center [119, 116] width 14 height 14
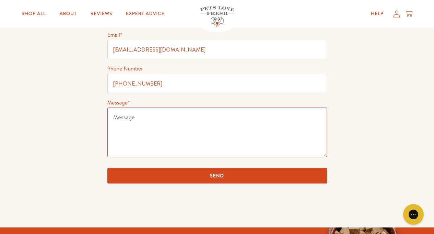
click at [117, 117] on textarea "Message *" at bounding box center [217, 131] width 220 height 49
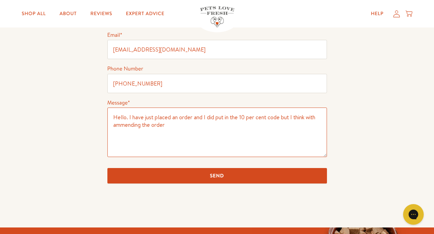
click at [124, 126] on textarea "Hello. I have just placed an order and I did put in the 10 per cent code but I …" at bounding box center [217, 131] width 220 height 49
click at [165, 124] on textarea "Hello. I have just placed an order and I did put in the 10 per cent code but I …" at bounding box center [217, 131] width 220 height 49
click at [201, 118] on textarea "Hello. I have just placed an order and I did put in the 10 per cent code but I …" at bounding box center [217, 131] width 220 height 49
click at [192, 124] on textarea "Hello. I have just placed an order. I did put in the 10 per cent code but I thi…" at bounding box center [217, 131] width 220 height 49
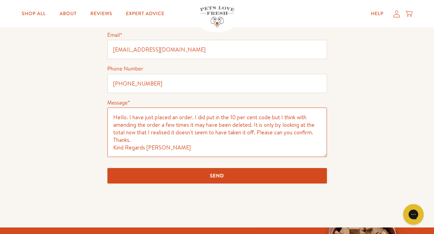
click at [145, 147] on textarea "Hello. I have just placed an order. I did put in the 10 per cent code but I thi…" at bounding box center [217, 131] width 220 height 49
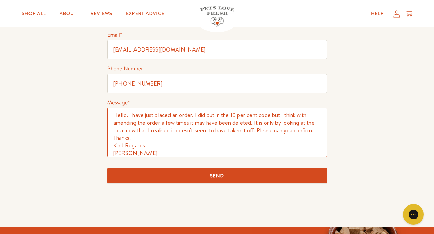
type textarea "Hello. I have just placed an order. I did put in the 10 per cent code but I thi…"
click at [194, 178] on input "Send" at bounding box center [217, 175] width 220 height 15
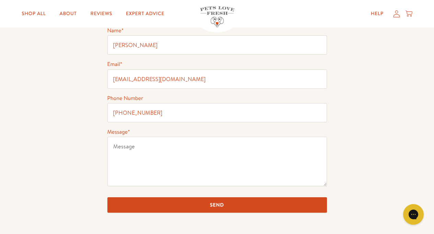
scroll to position [165, 0]
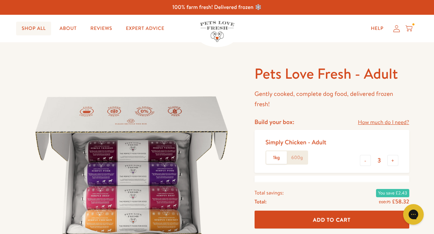
click at [38, 28] on link "Shop All" at bounding box center [33, 29] width 35 height 14
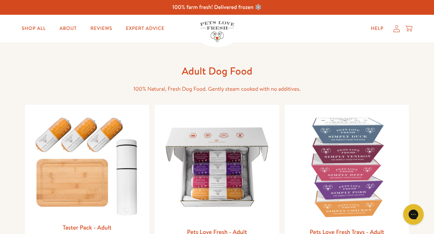
click at [395, 32] on icon at bounding box center [396, 28] width 7 height 7
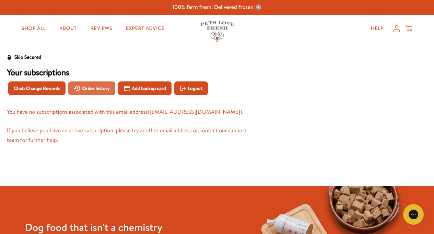
click at [106, 91] on span "Order history" at bounding box center [96, 88] width 28 height 8
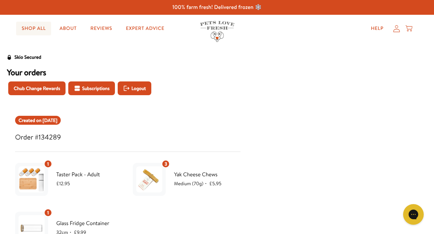
click at [37, 27] on link "Shop All" at bounding box center [33, 29] width 35 height 14
